Goal: Use online tool/utility: Utilize a website feature to perform a specific function

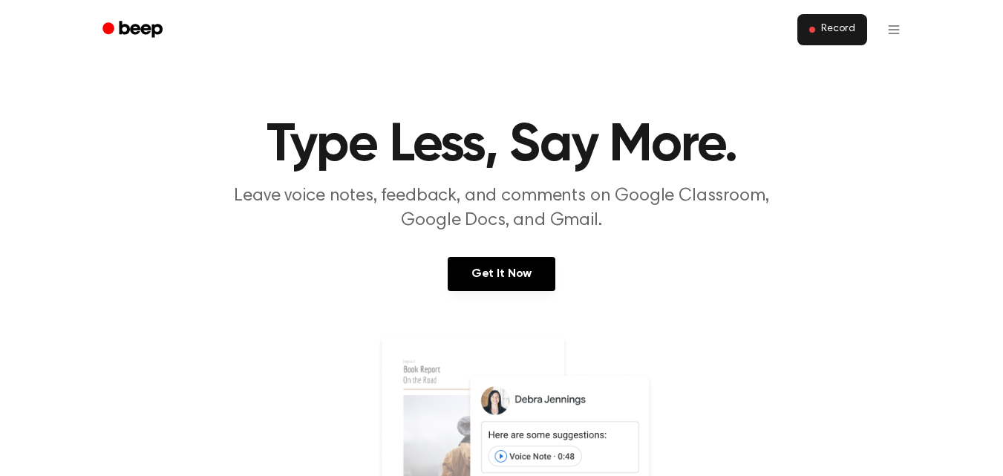
click at [819, 34] on button "Record" at bounding box center [831, 29] width 69 height 31
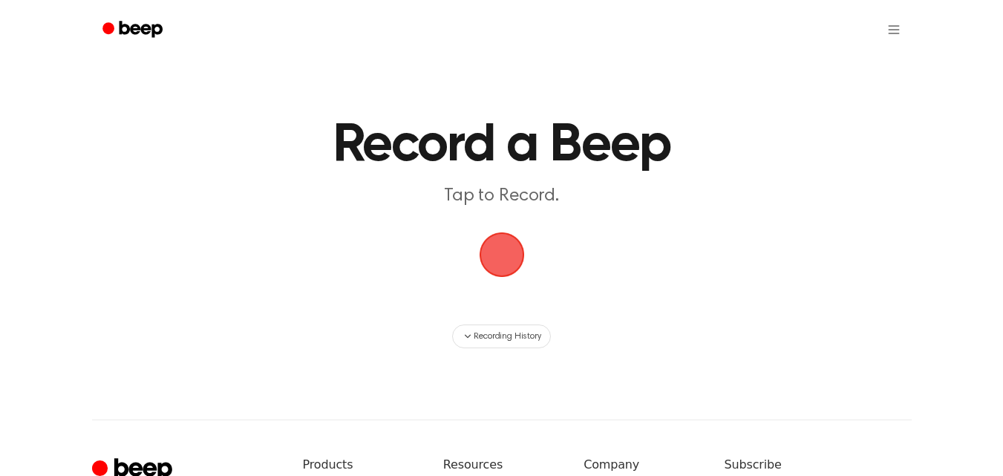
click at [510, 260] on span "button" at bounding box center [501, 254] width 75 height 75
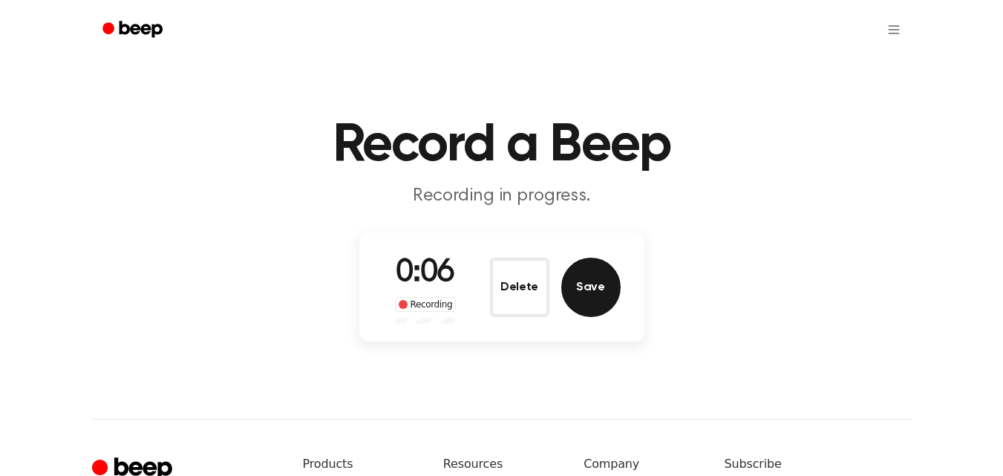
click at [605, 299] on button "Save" at bounding box center [590, 286] width 59 height 59
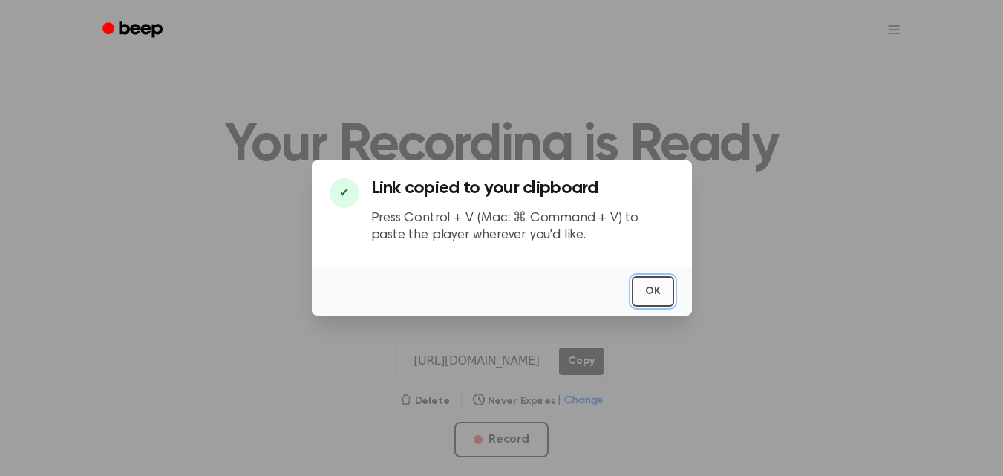
click at [654, 299] on button "OK" at bounding box center [652, 291] width 42 height 30
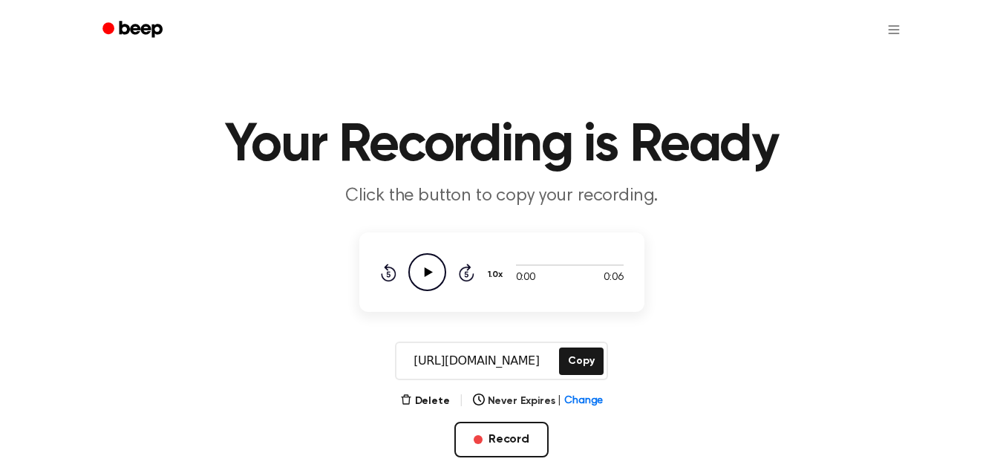
click at [440, 278] on icon "Play Audio" at bounding box center [427, 272] width 38 height 38
click at [144, 35] on icon "Beep" at bounding box center [133, 30] width 63 height 22
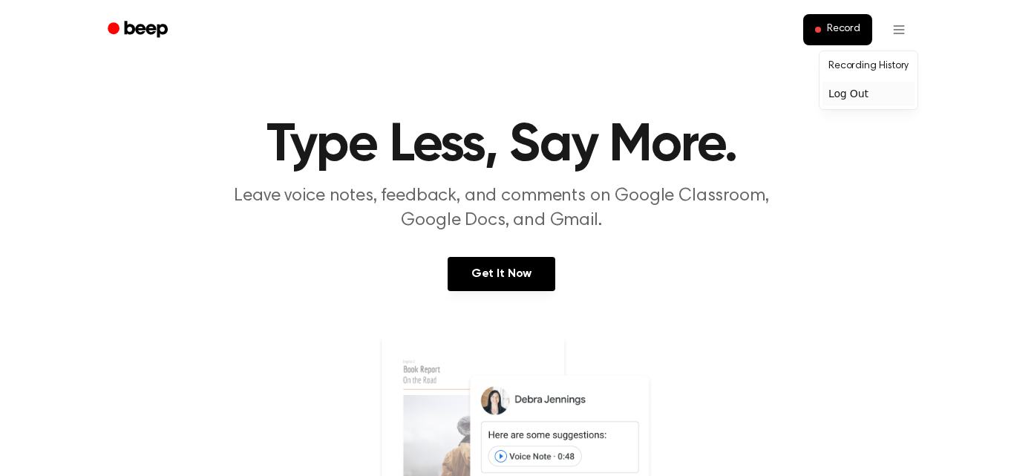
click at [864, 93] on div "Log Out" at bounding box center [868, 94] width 92 height 24
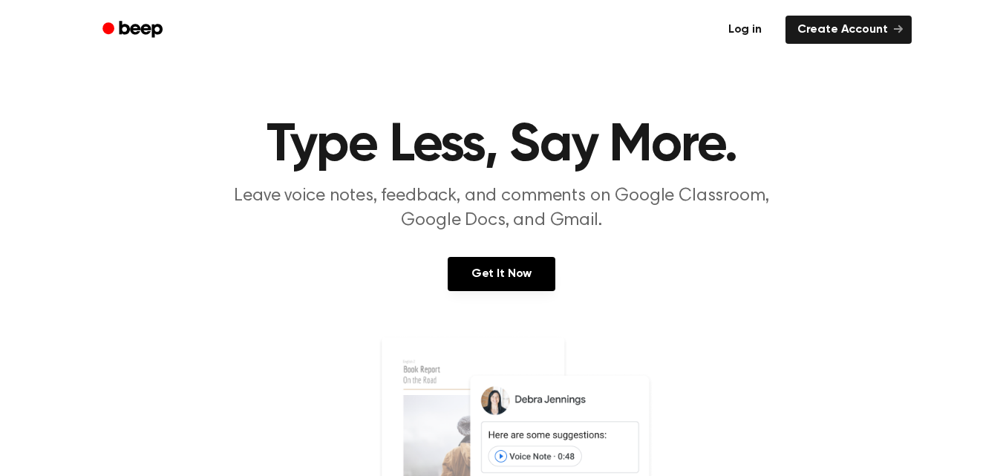
click at [767, 32] on link "Log in" at bounding box center [744, 30] width 63 height 34
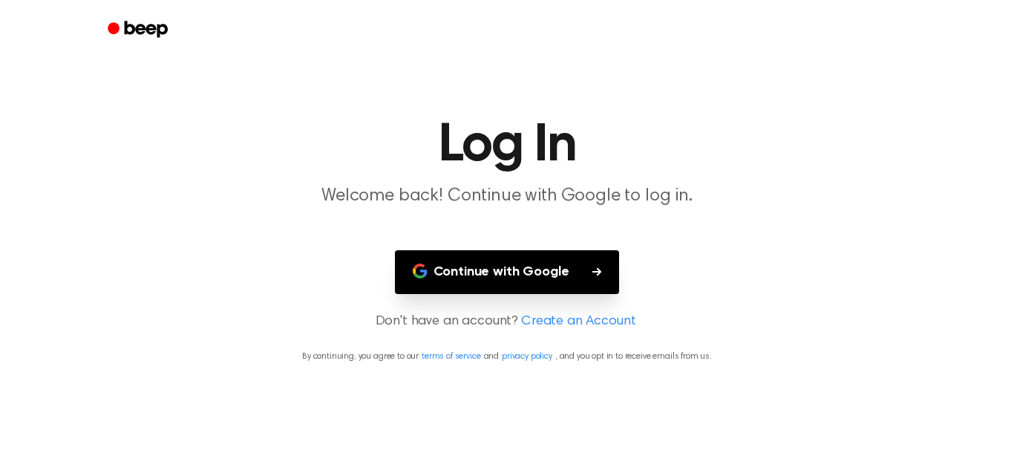
click at [551, 263] on button "Continue with Google" at bounding box center [507, 272] width 225 height 44
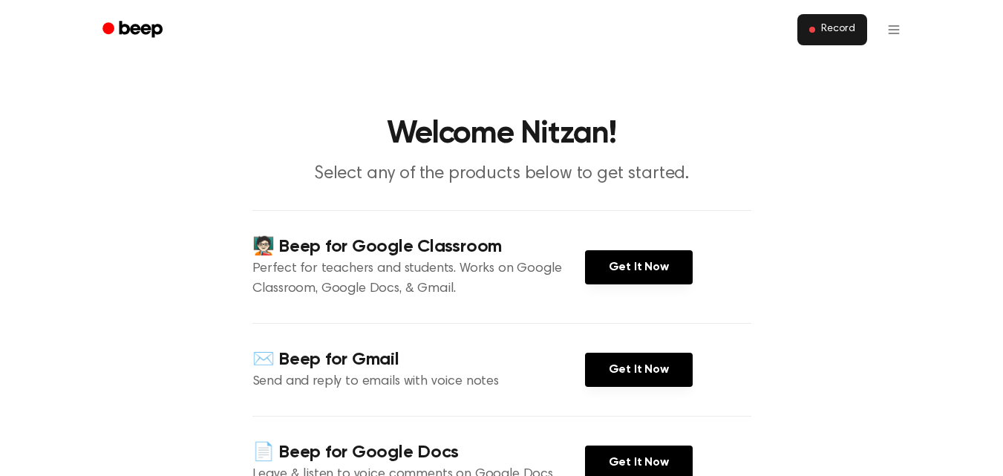
click at [821, 30] on button "Record" at bounding box center [831, 29] width 69 height 31
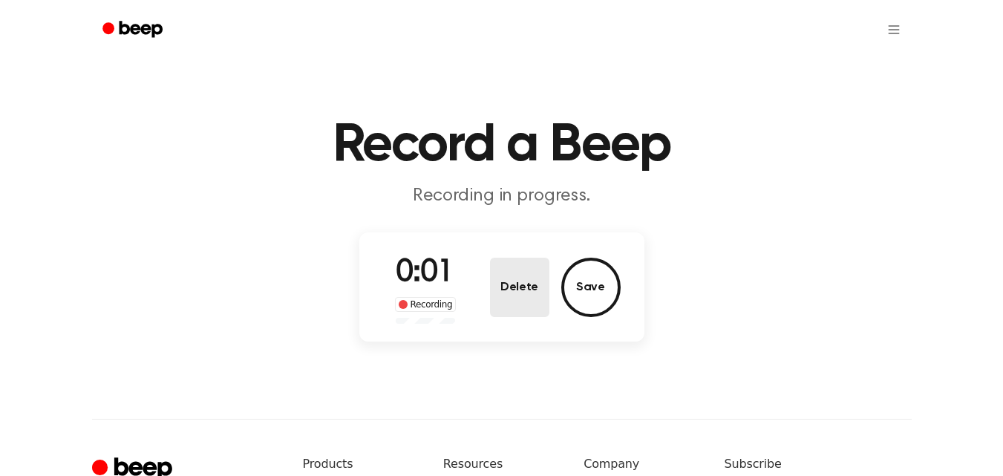
click at [521, 285] on button "Delete" at bounding box center [519, 286] width 59 height 59
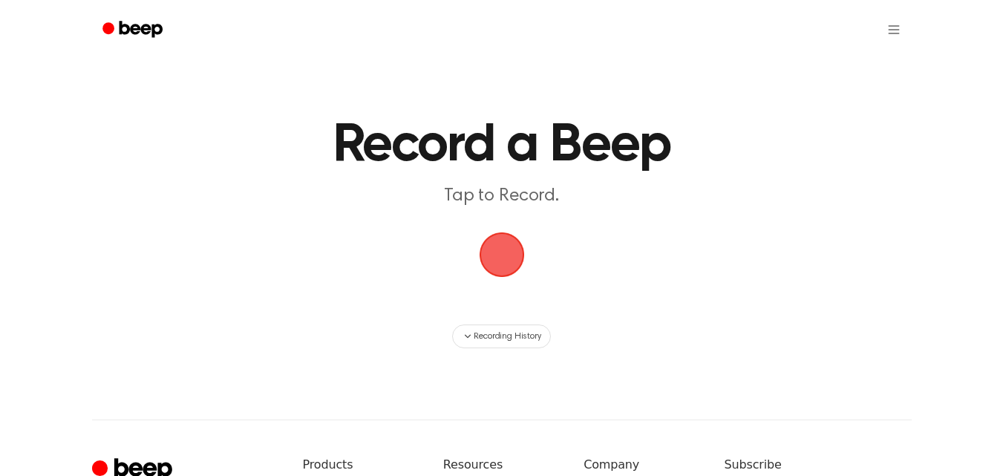
click at [146, 24] on icon "Beep" at bounding box center [133, 30] width 63 height 22
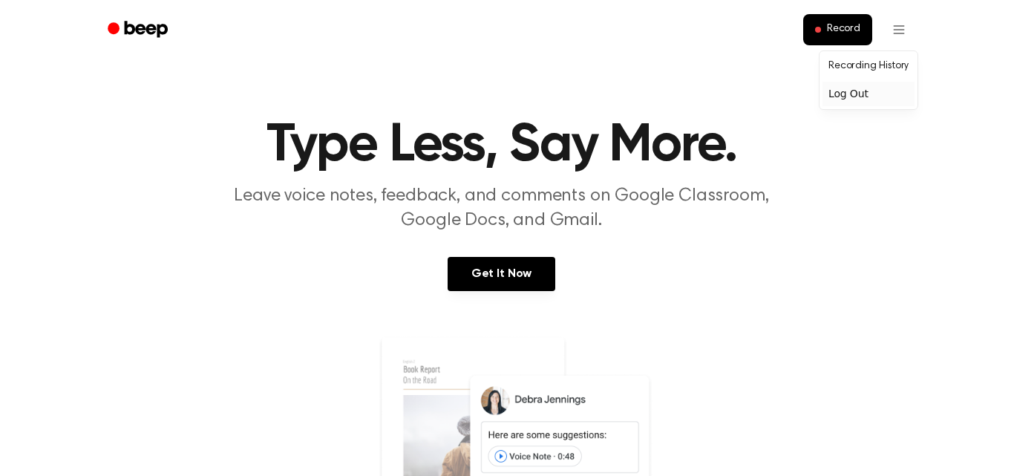
click at [860, 98] on div "Log Out" at bounding box center [868, 94] width 92 height 24
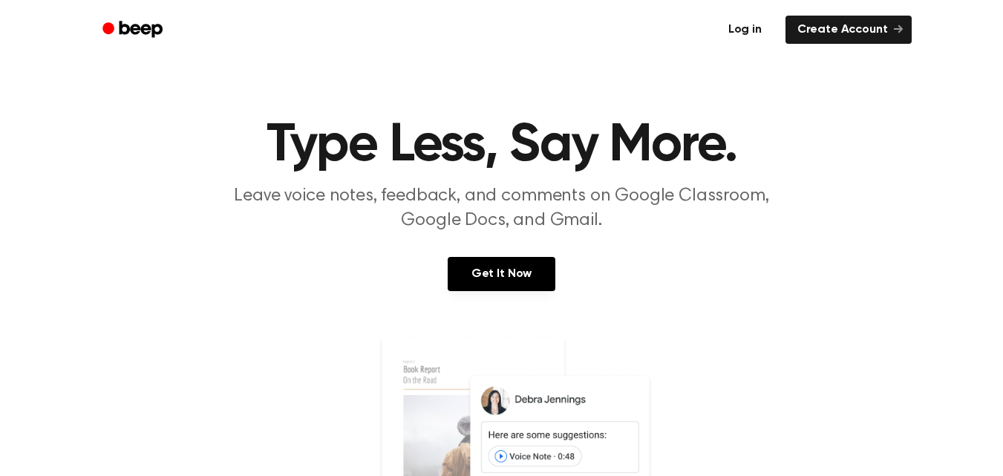
click at [740, 36] on link "Log in" at bounding box center [744, 30] width 63 height 34
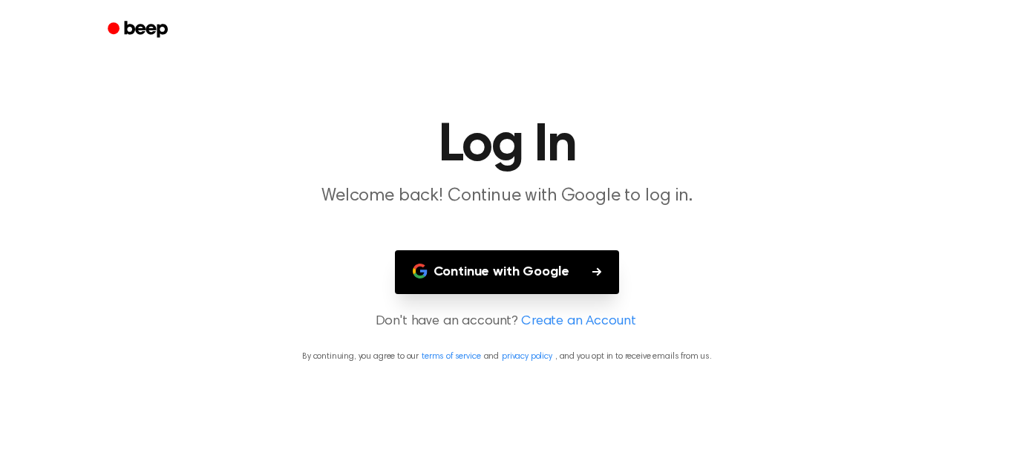
click at [577, 276] on button "Continue with Google" at bounding box center [507, 272] width 225 height 44
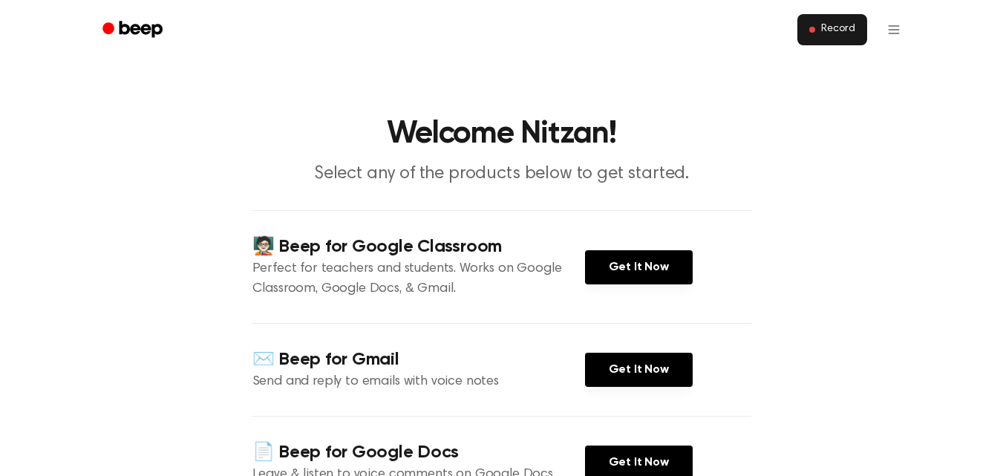
click at [847, 41] on button "Record" at bounding box center [831, 29] width 69 height 31
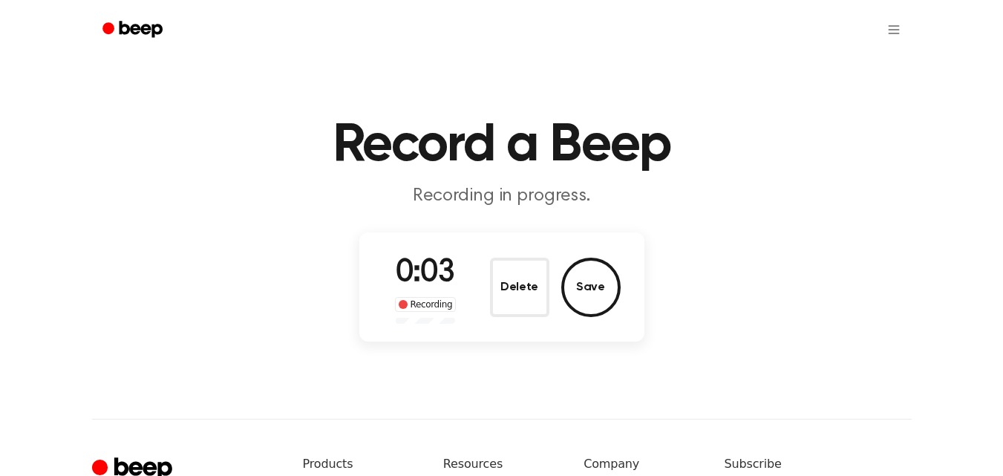
click at [529, 298] on button "Delete" at bounding box center [519, 286] width 59 height 59
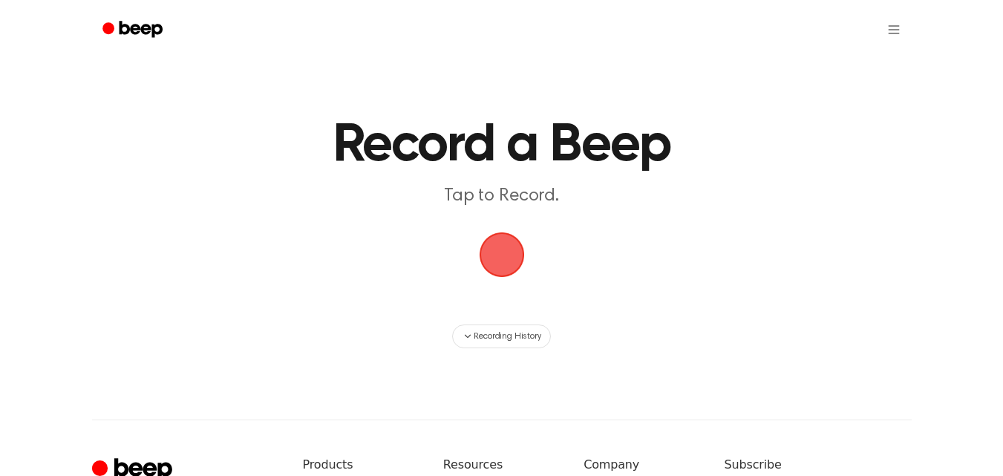
click at [511, 250] on span "button" at bounding box center [501, 254] width 83 height 83
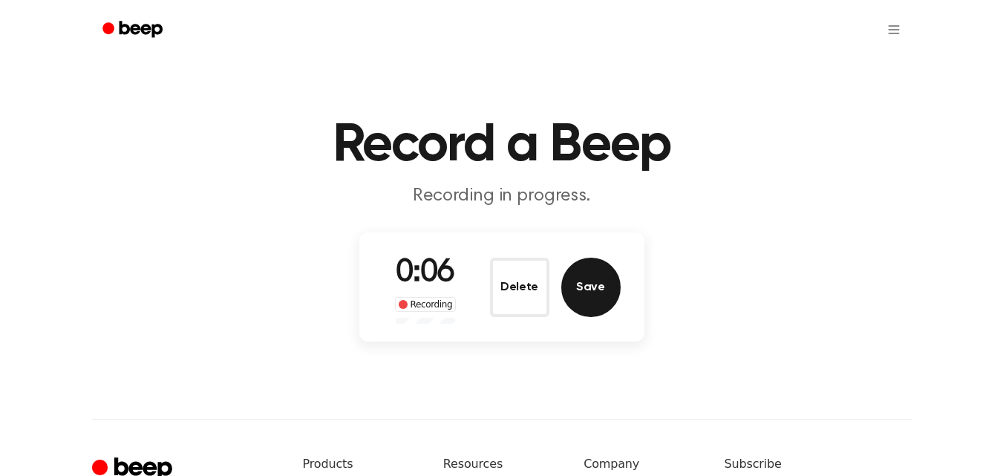
click at [592, 299] on button "Save" at bounding box center [590, 286] width 59 height 59
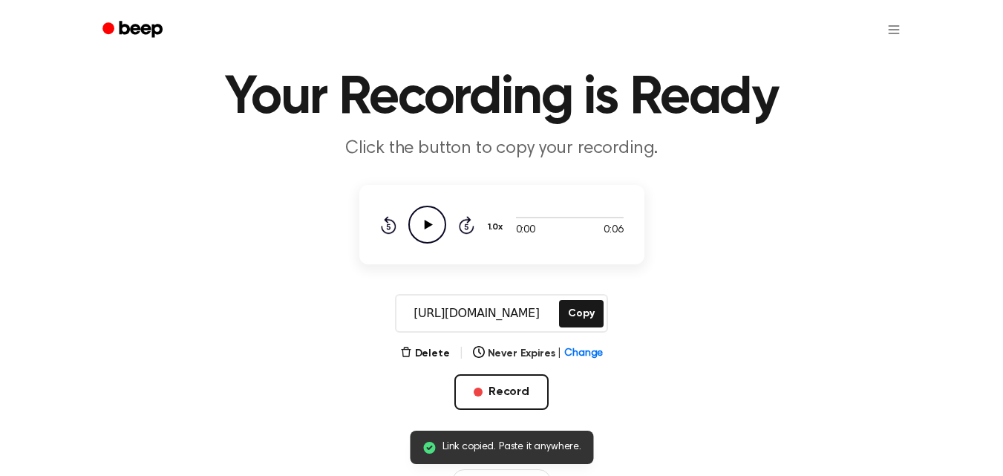
scroll to position [74, 0]
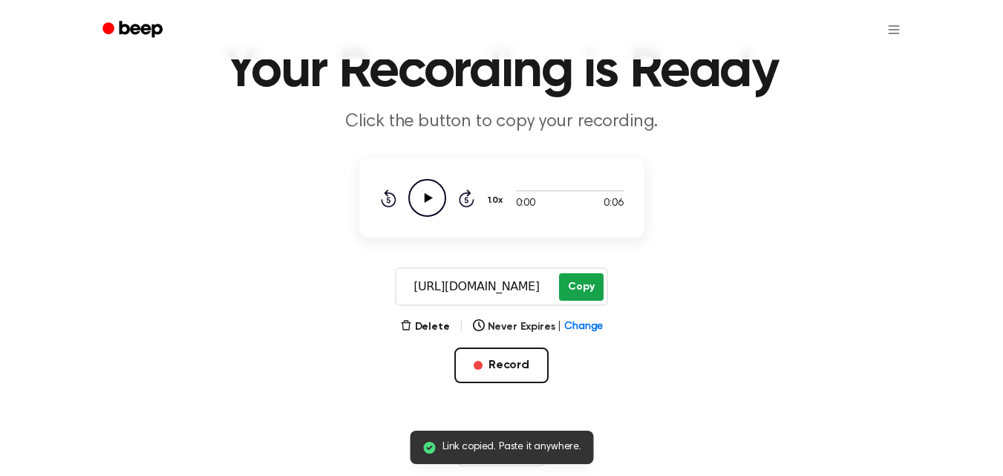
drag, startPoint x: 430, startPoint y: 289, endPoint x: 562, endPoint y: 292, distance: 131.4
click at [562, 292] on div "[URL][DOMAIN_NAME] Copy" at bounding box center [501, 286] width 212 height 39
click at [594, 289] on button "Copy" at bounding box center [581, 286] width 44 height 27
